Goal: Navigation & Orientation: Find specific page/section

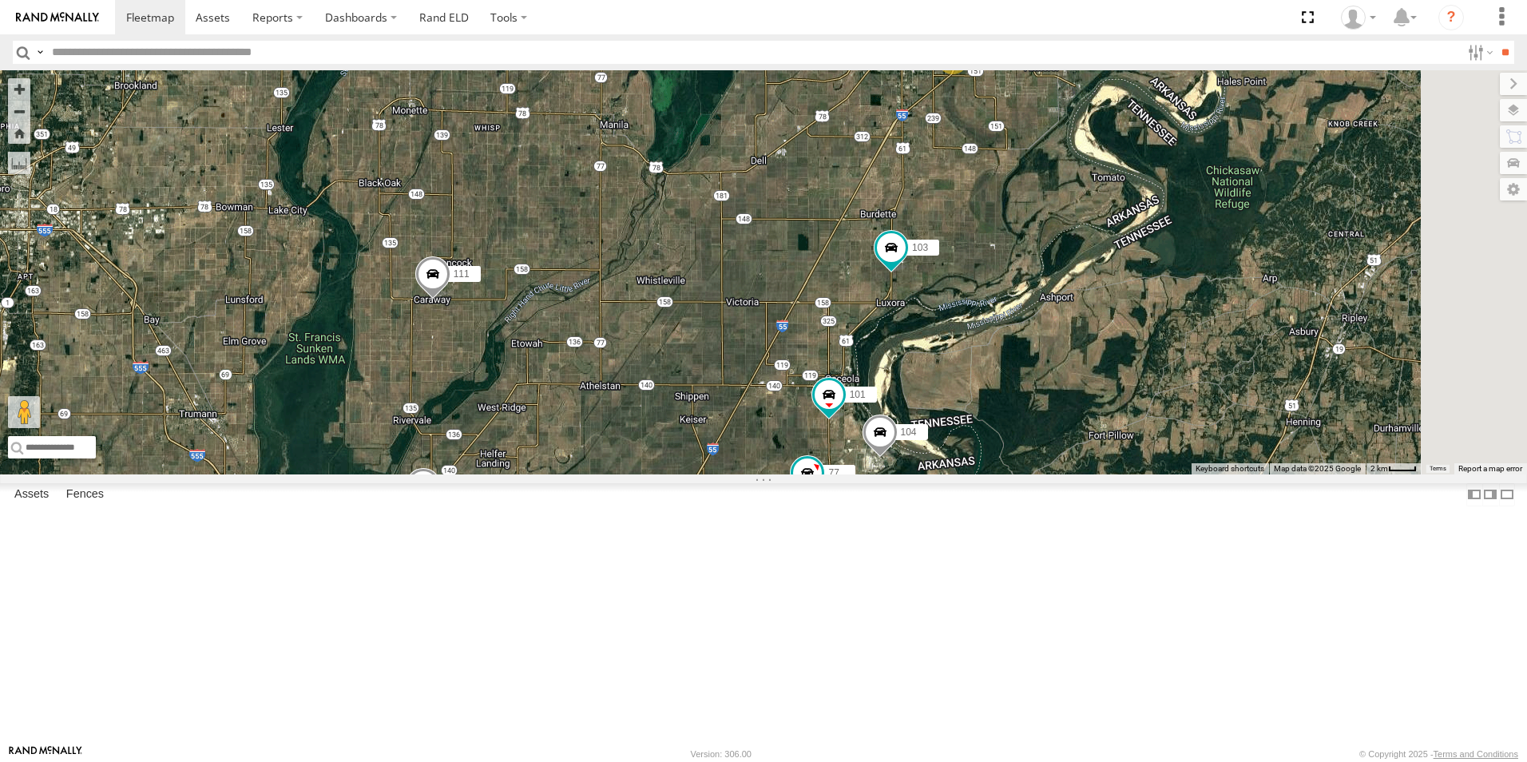
click at [0, 0] on span at bounding box center [0, 0] width 0 height 0
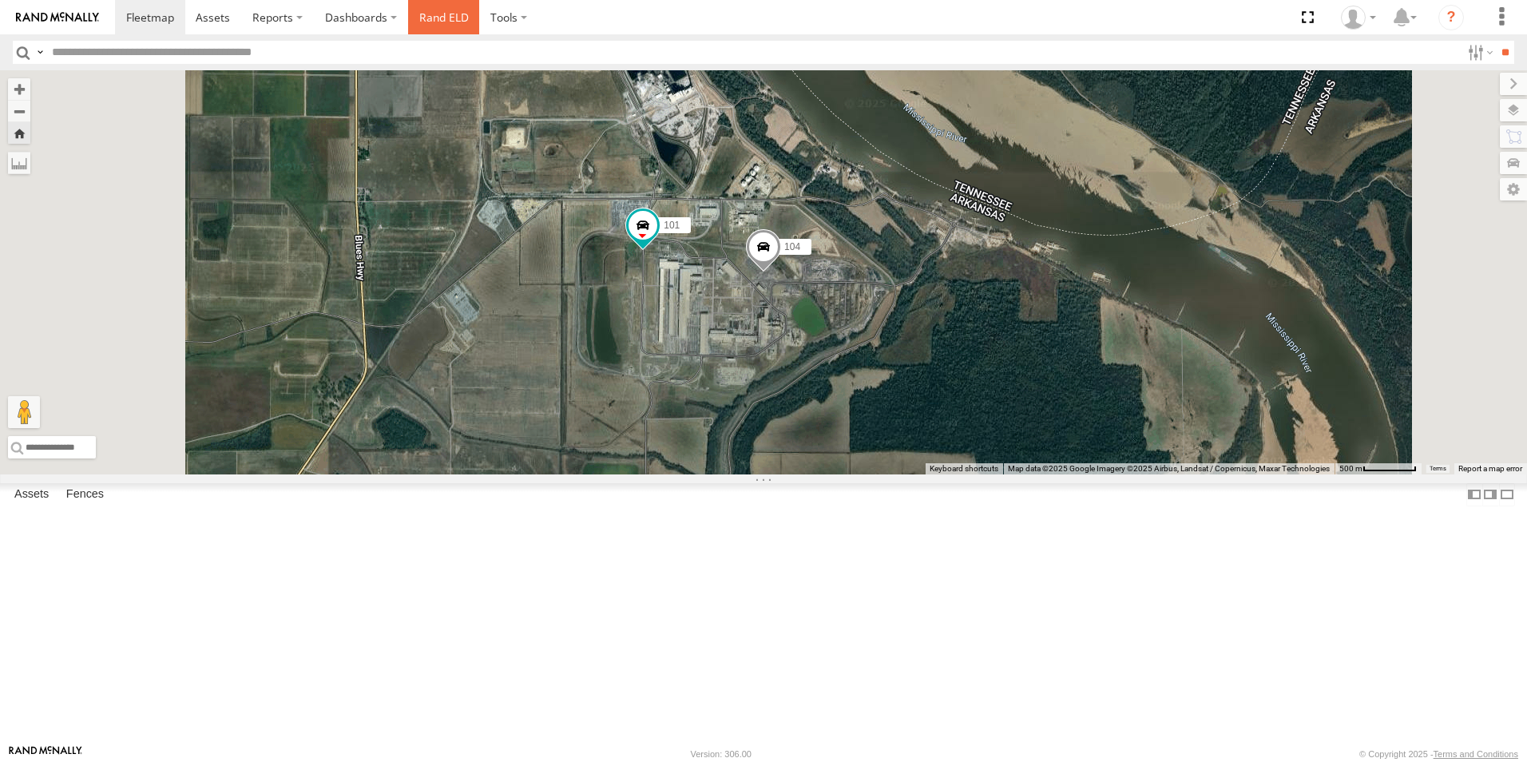
click at [434, 13] on link "Rand ELD" at bounding box center [444, 17] width 72 height 34
click at [0, 0] on span at bounding box center [0, 0] width 0 height 0
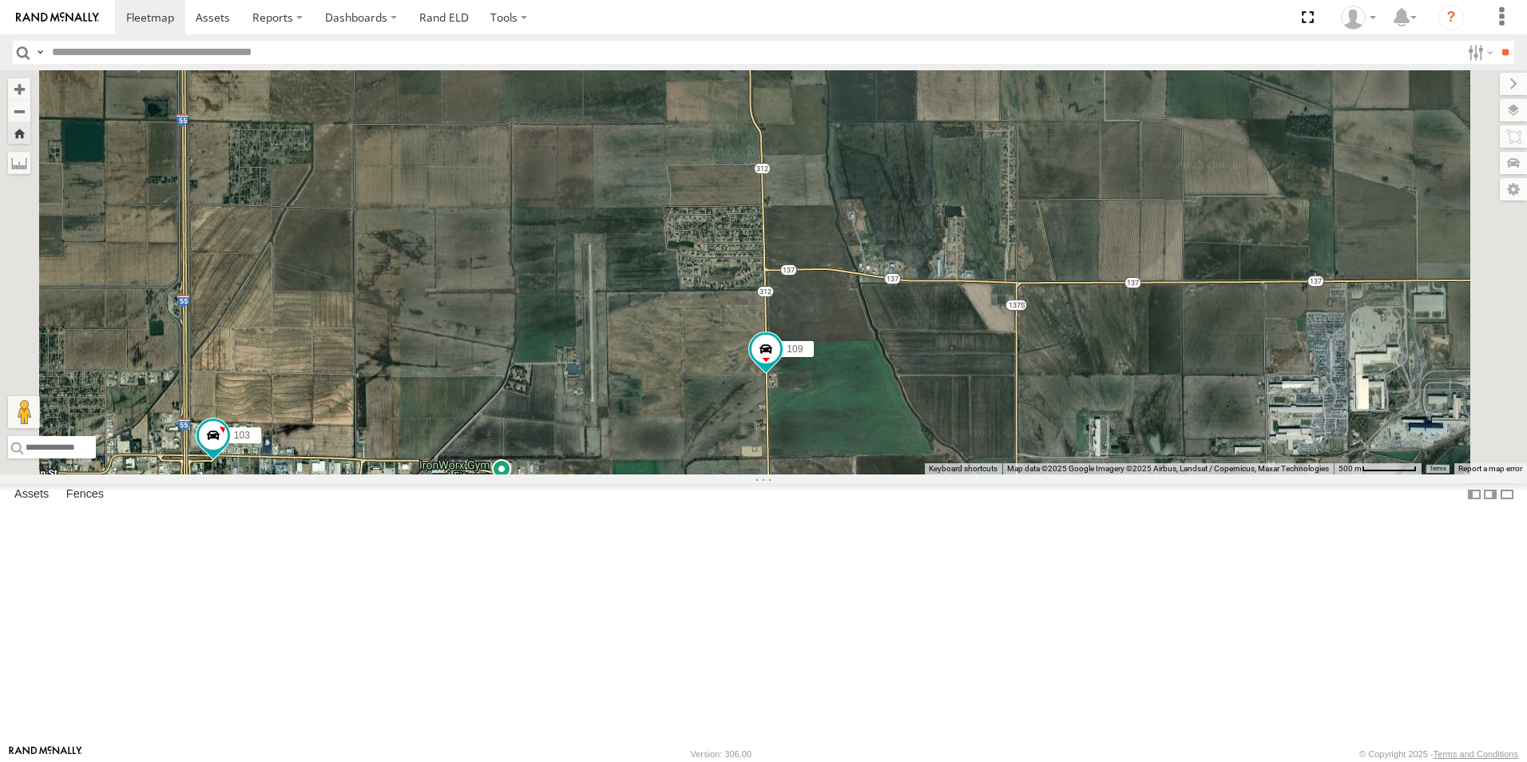
click at [0, 0] on span at bounding box center [0, 0] width 0 height 0
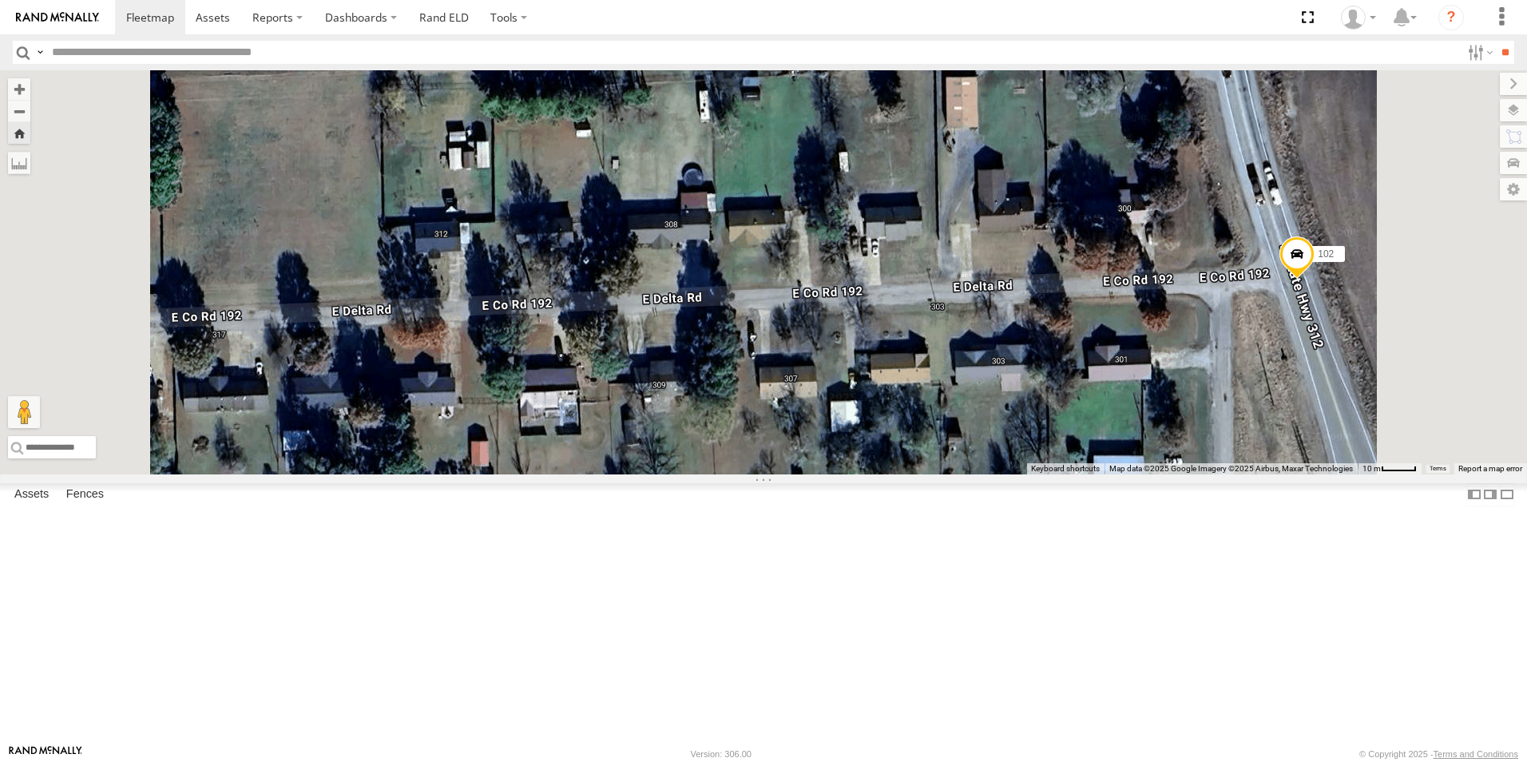
scroll to position [68, 0]
click at [0, 0] on span at bounding box center [0, 0] width 0 height 0
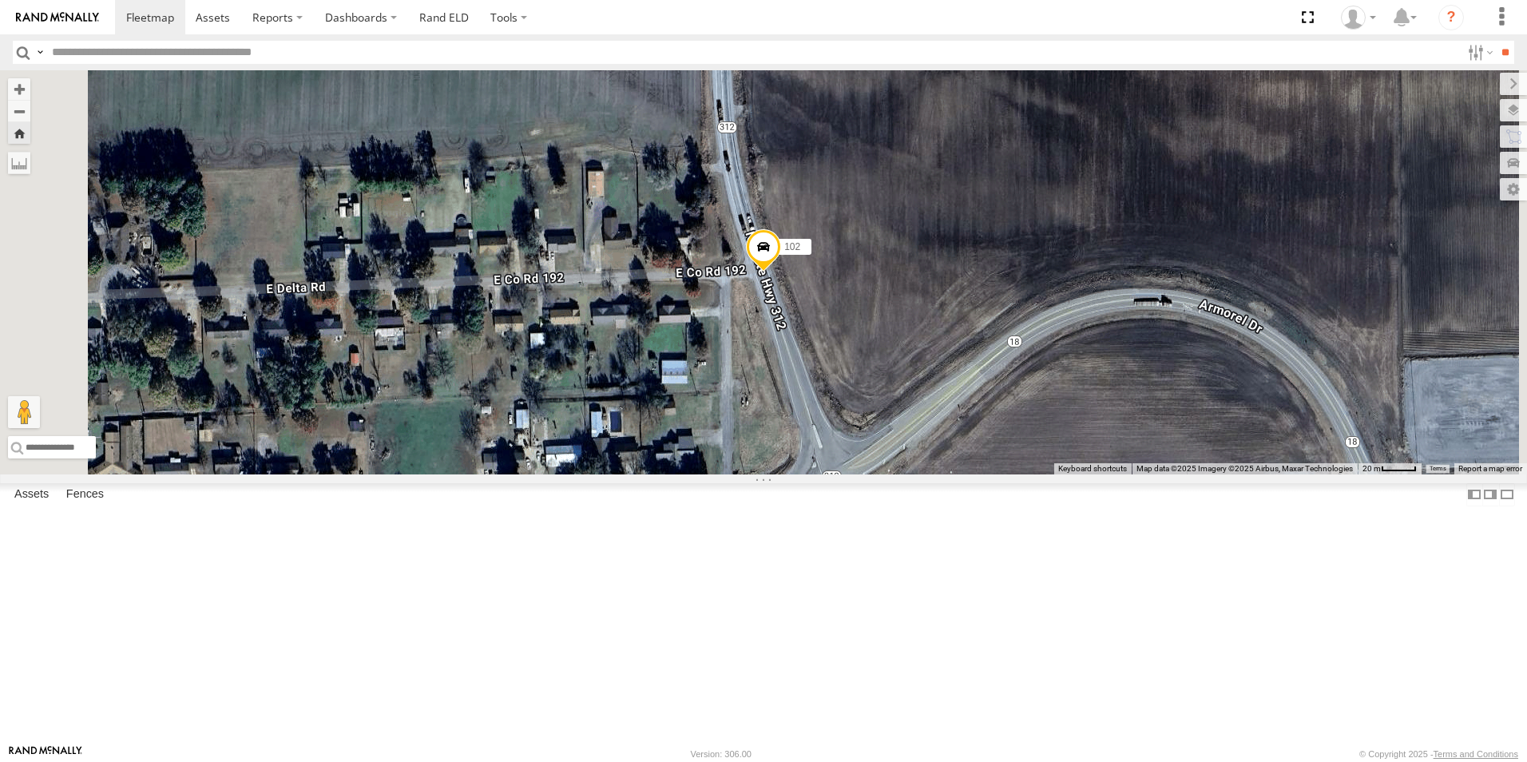
scroll to position [148, 0]
click at [0, 0] on span at bounding box center [0, 0] width 0 height 0
click at [0, 0] on div at bounding box center [0, 0] width 0 height 0
click at [224, 19] on span at bounding box center [213, 17] width 34 height 15
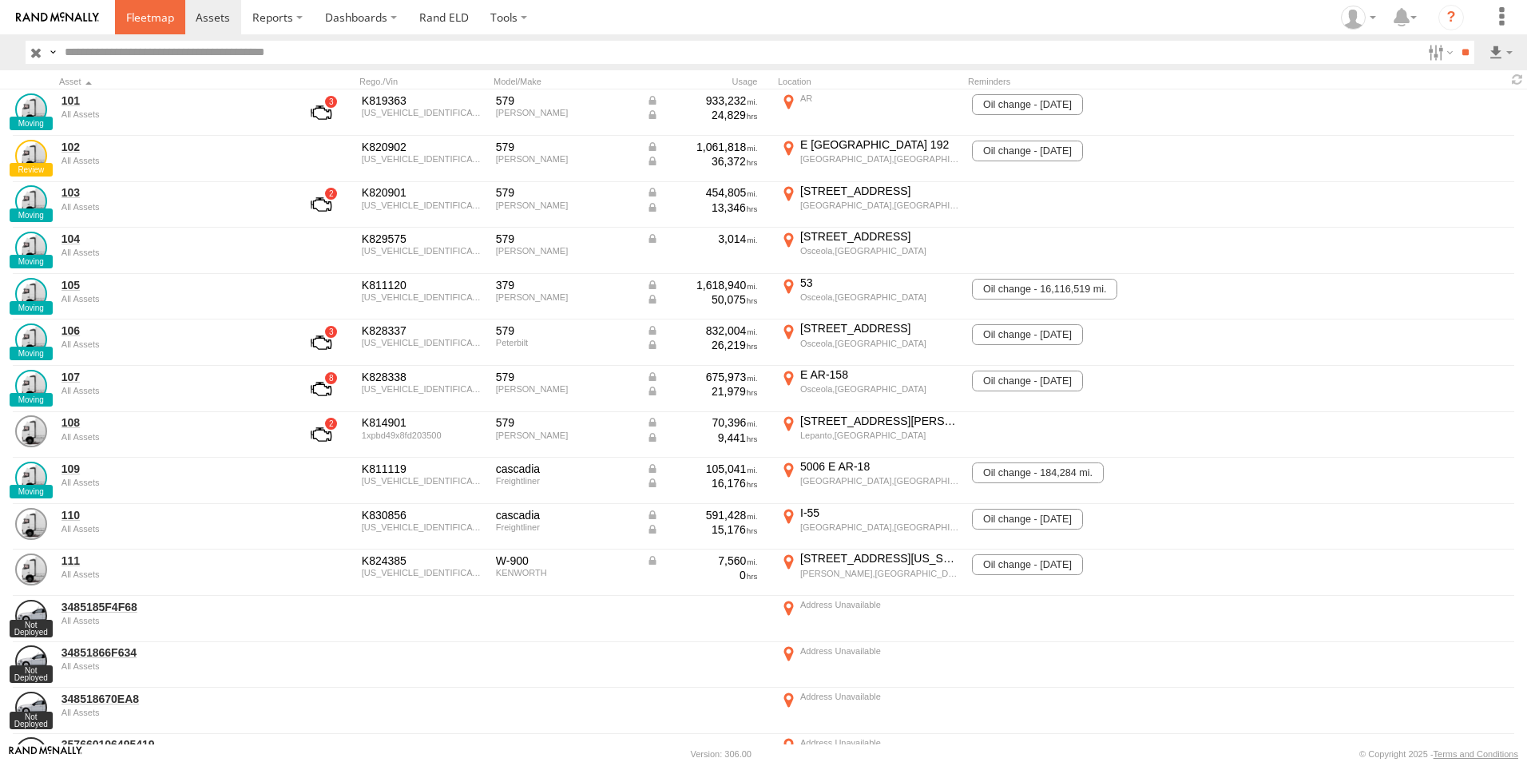
click at [164, 22] on span at bounding box center [150, 17] width 48 height 15
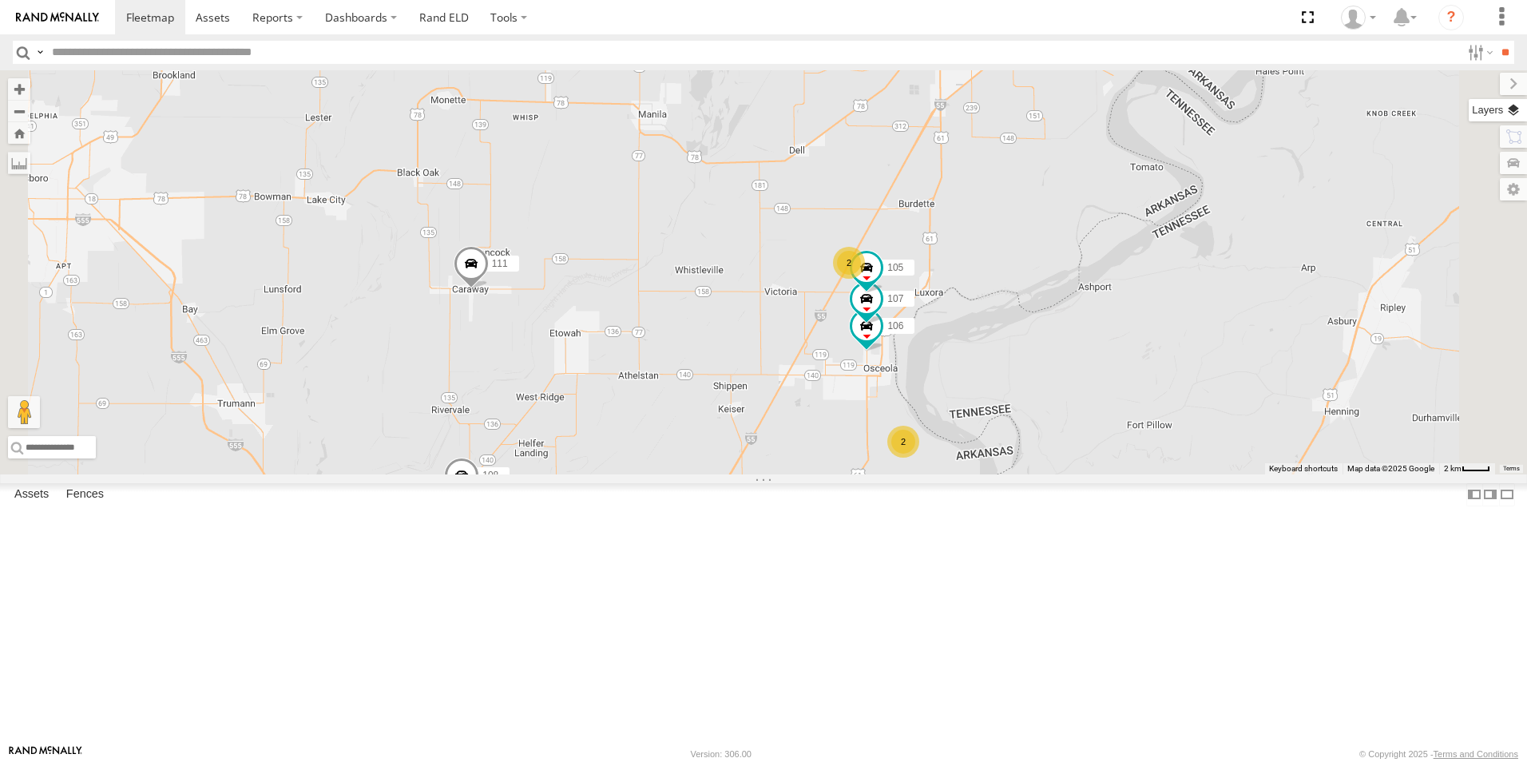
click at [1513, 117] on label at bounding box center [1497, 110] width 58 height 22
click at [0, 0] on span "Basemaps" at bounding box center [0, 0] width 0 height 0
click at [0, 0] on div "Satellite + Roadmap" at bounding box center [0, 0] width 0 height 0
click at [0, 0] on span "Satellite + Roadmap" at bounding box center [0, 0] width 0 height 0
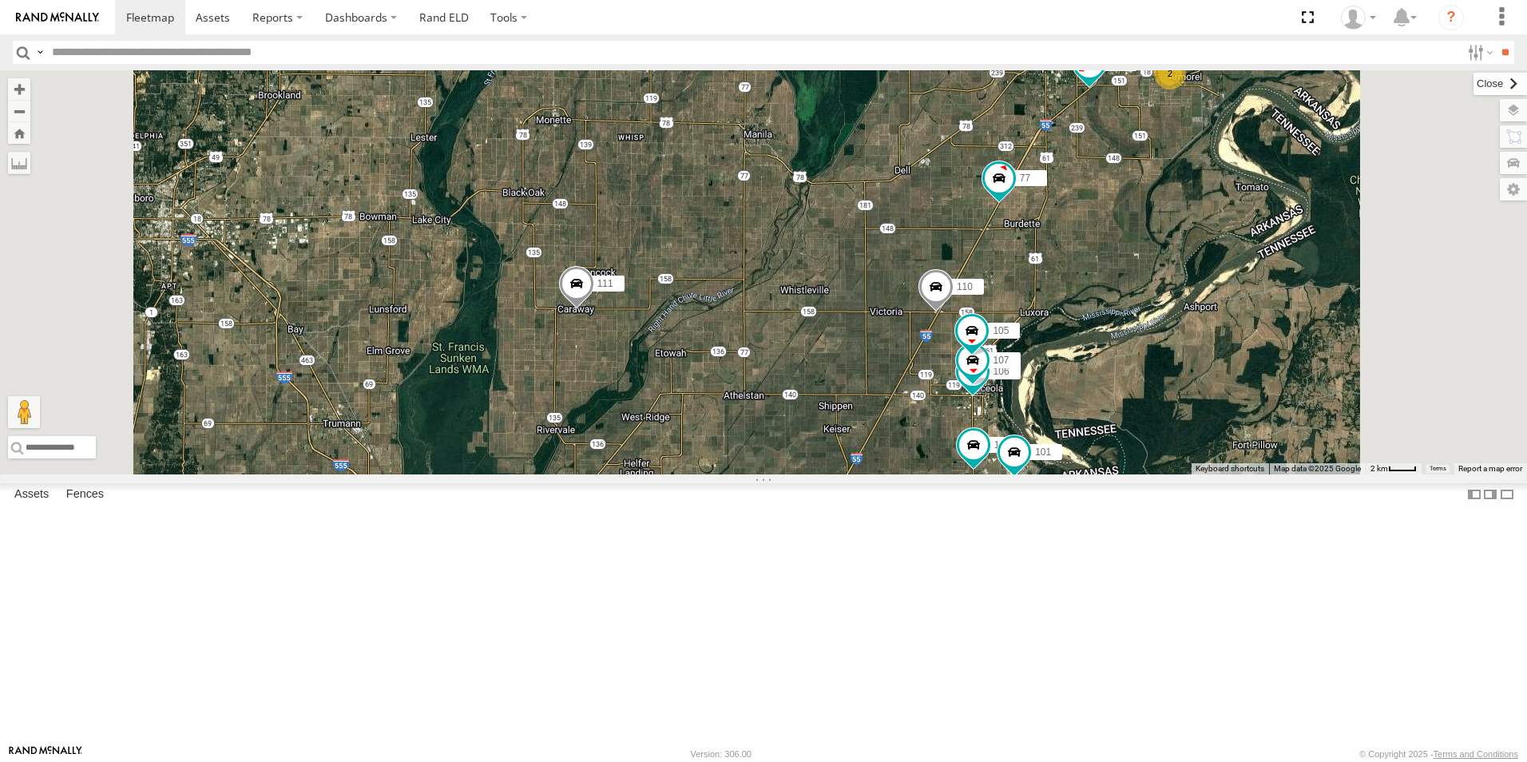
click at [1473, 86] on label at bounding box center [1499, 84] width 53 height 22
